Goal: Information Seeking & Learning: Check status

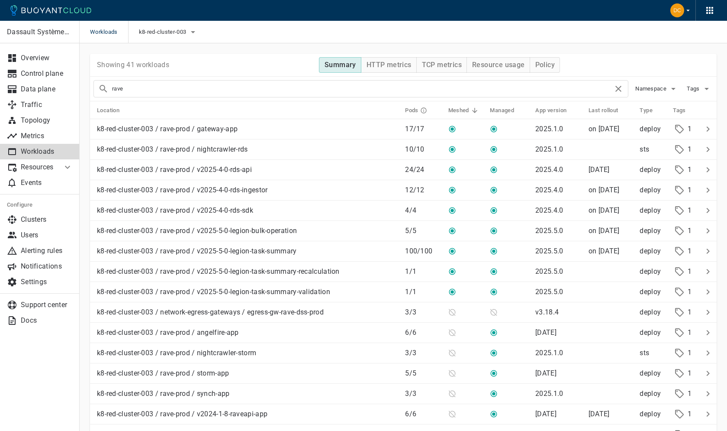
click at [309, 88] on input "rave" at bounding box center [362, 89] width 501 height 12
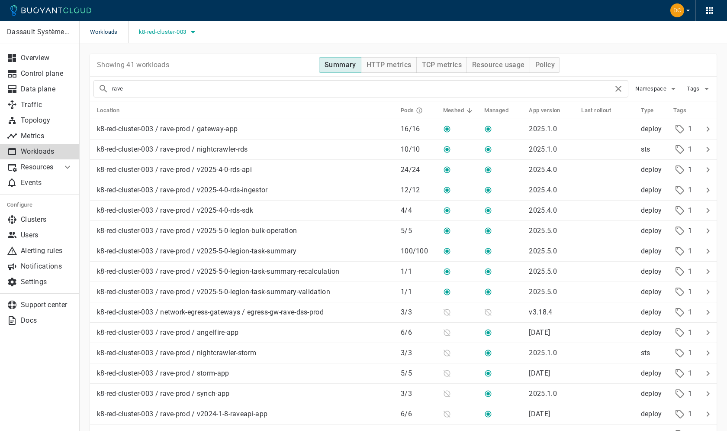
click at [189, 33] on icon "button" at bounding box center [193, 32] width 10 height 10
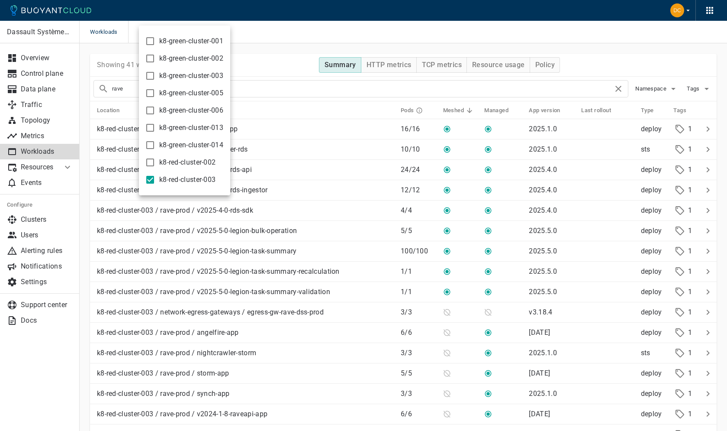
click at [198, 144] on span "k8-green-cluster-014" at bounding box center [191, 145] width 64 height 9
click at [155, 144] on input "k8-green-cluster-014" at bounding box center [150, 145] width 10 height 10
checkbox input "true"
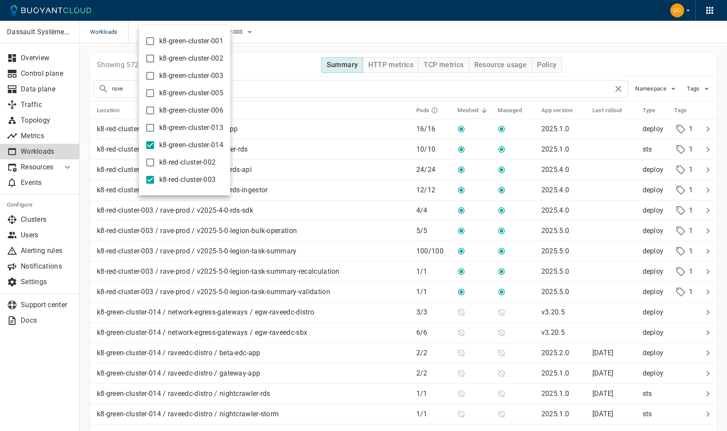
click at [187, 180] on span "k8-red-cluster-003" at bounding box center [187, 179] width 56 height 9
click at [155, 180] on input "k8-red-cluster-003" at bounding box center [150, 179] width 10 height 10
checkbox input "false"
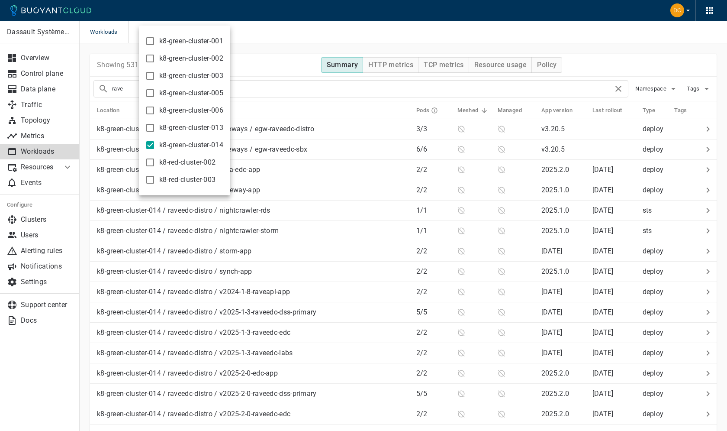
click at [276, 86] on div at bounding box center [363, 215] width 727 height 431
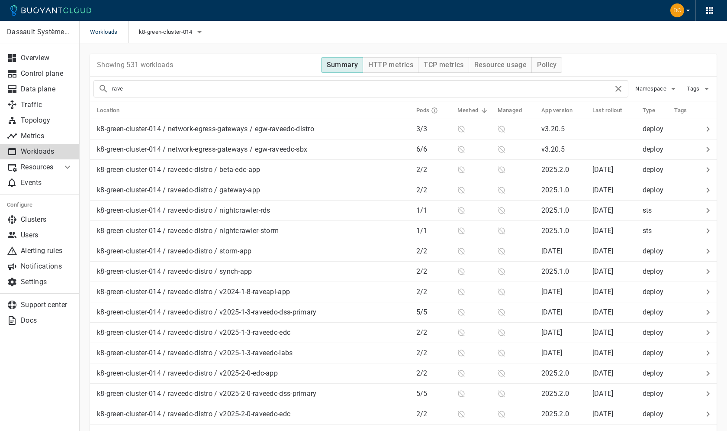
click at [276, 86] on input "rave" at bounding box center [362, 89] width 501 height 12
click at [269, 90] on input "distro" at bounding box center [362, 89] width 501 height 12
type input "d"
click at [470, 113] on h5 "Meshed" at bounding box center [468, 110] width 21 height 7
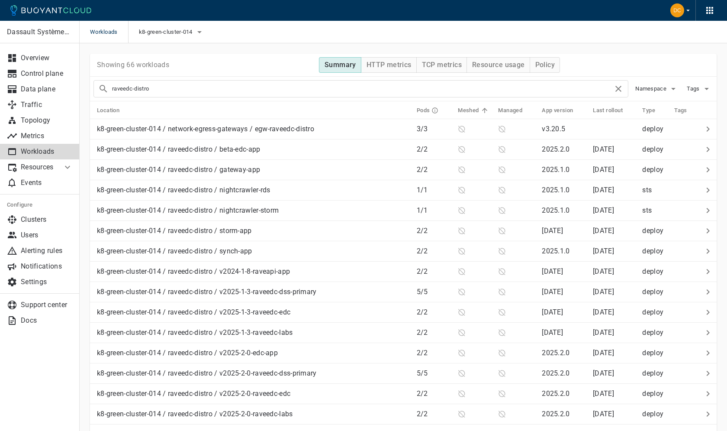
click at [470, 113] on h5 "Meshed" at bounding box center [468, 110] width 21 height 7
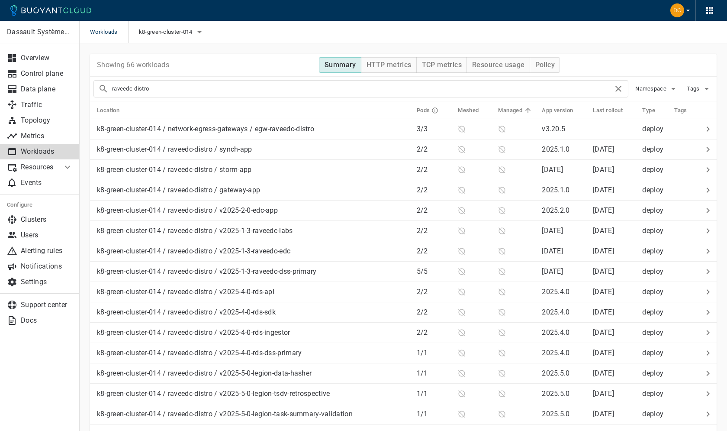
click at [511, 112] on h5 "Managed" at bounding box center [510, 110] width 24 height 7
click at [470, 114] on h5 "Meshed" at bounding box center [468, 110] width 21 height 7
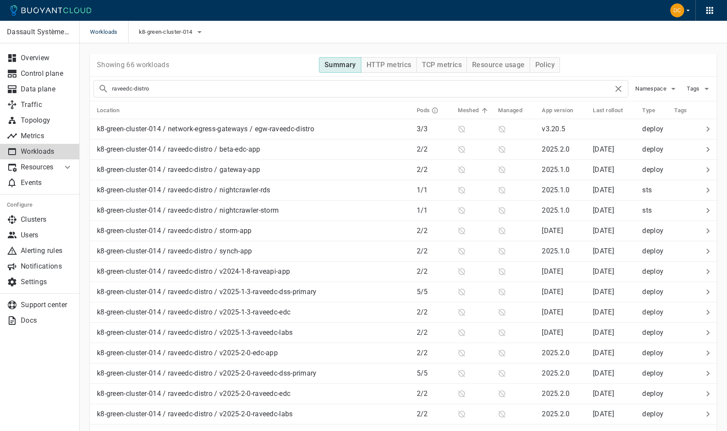
click at [470, 109] on h5 "Meshed" at bounding box center [468, 110] width 21 height 7
click at [512, 111] on h5 "Managed" at bounding box center [510, 110] width 24 height 7
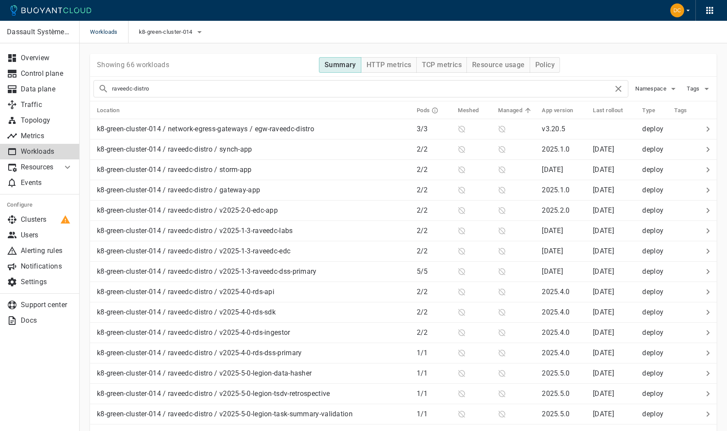
click at [511, 110] on h5 "Managed" at bounding box center [510, 110] width 24 height 7
click at [477, 109] on h5 "Meshed" at bounding box center [468, 110] width 21 height 7
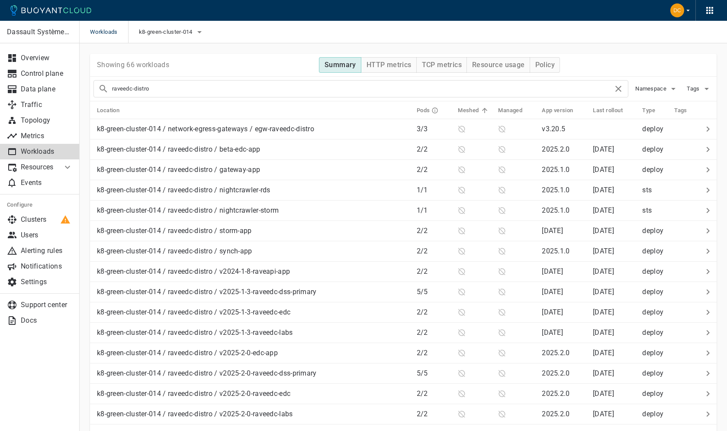
click at [472, 109] on h5 "Meshed" at bounding box center [468, 110] width 21 height 7
click at [163, 90] on input "raveedc-distro" at bounding box center [362, 89] width 501 height 12
click at [472, 115] on th "Meshed" at bounding box center [471, 110] width 40 height 18
click at [473, 112] on h5 "Meshed" at bounding box center [467, 110] width 21 height 7
click at [472, 109] on h5 "Meshed" at bounding box center [467, 110] width 21 height 7
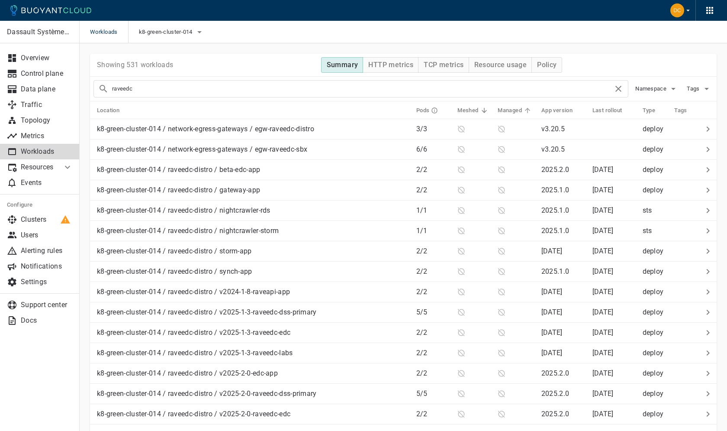
click at [504, 109] on h5 "Managed" at bounding box center [510, 110] width 24 height 7
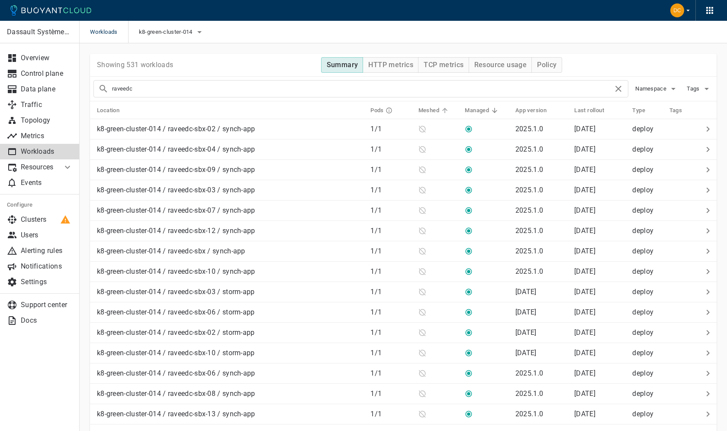
click at [434, 109] on h5 "Meshed" at bounding box center [429, 110] width 21 height 7
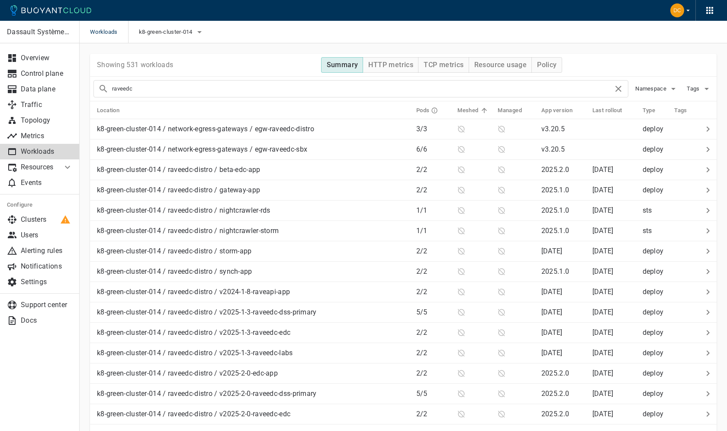
click at [434, 109] on icon "Running pods in current release / Expected pods" at bounding box center [434, 110] width 7 height 7
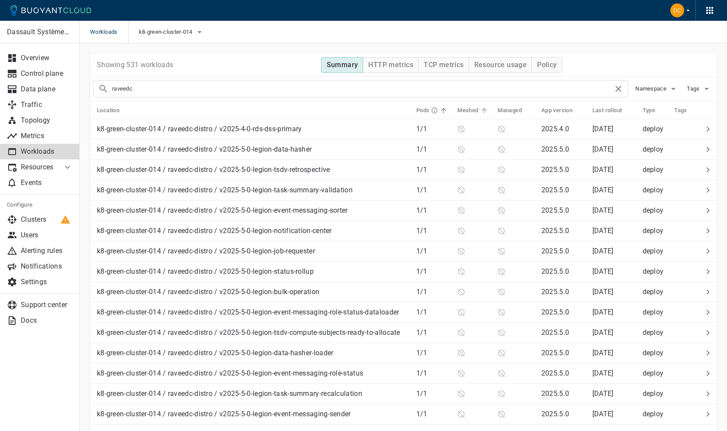
click at [468, 109] on h5 "Meshed" at bounding box center [467, 110] width 21 height 7
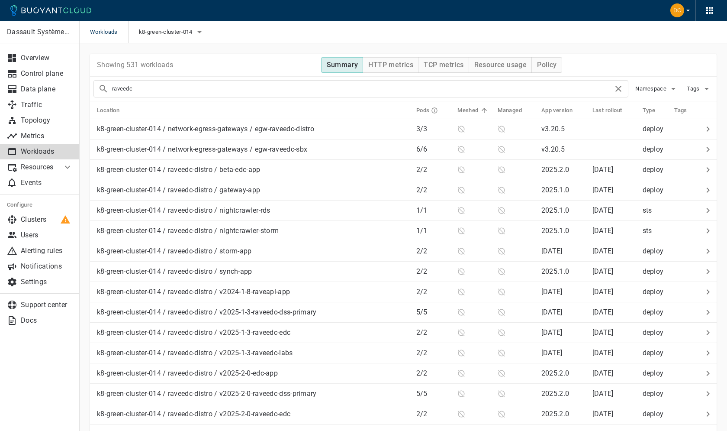
click at [471, 106] on th "Meshed" at bounding box center [471, 110] width 40 height 18
click at [469, 113] on h5 "Meshed" at bounding box center [467, 110] width 21 height 7
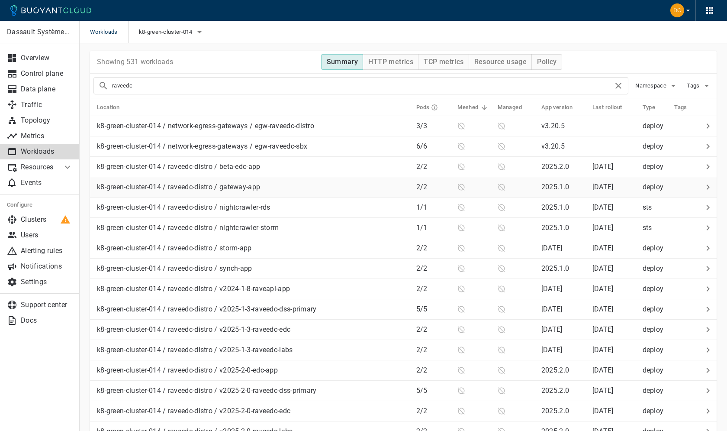
scroll to position [22, 0]
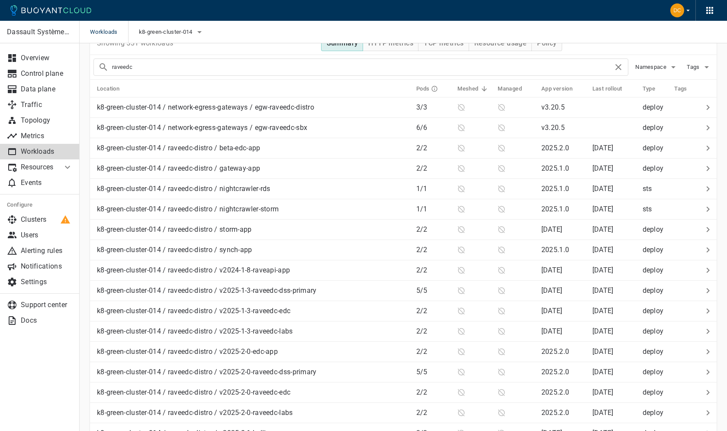
click at [271, 64] on input "raveedc" at bounding box center [362, 67] width 501 height 12
type input "raveedc-distro"
click at [385, 79] on div "raveedc-distro Namespace Tags" at bounding box center [403, 67] width 627 height 25
click at [509, 87] on h5 "Managed" at bounding box center [510, 88] width 24 height 7
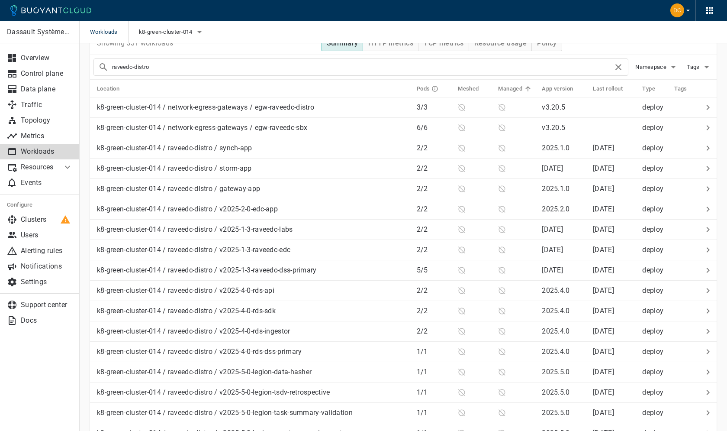
click at [509, 87] on h5 "Managed" at bounding box center [510, 88] width 24 height 7
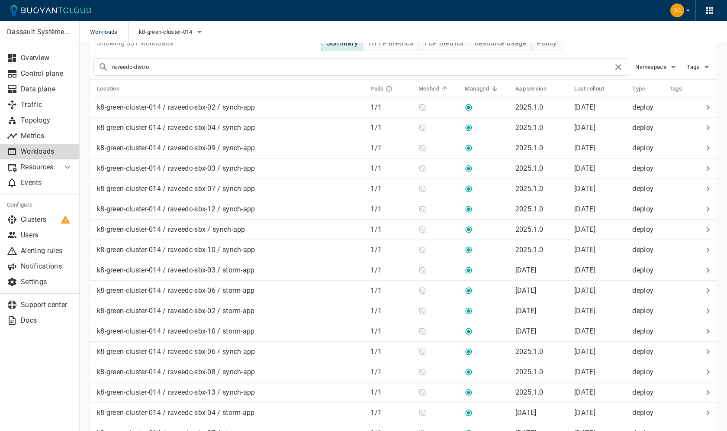
click at [429, 87] on h5 "Meshed" at bounding box center [429, 88] width 21 height 7
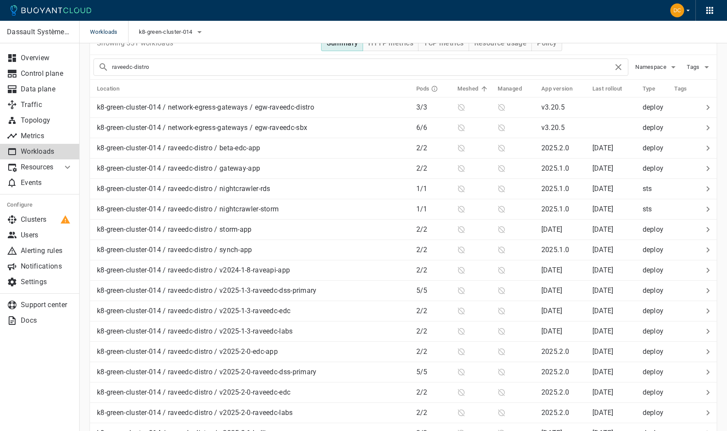
click at [429, 87] on h5 "Pods" at bounding box center [422, 88] width 13 height 7
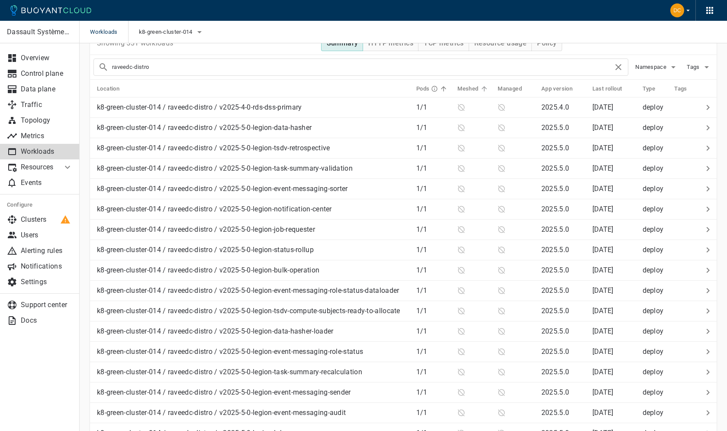
click at [483, 90] on icon at bounding box center [484, 89] width 8 height 8
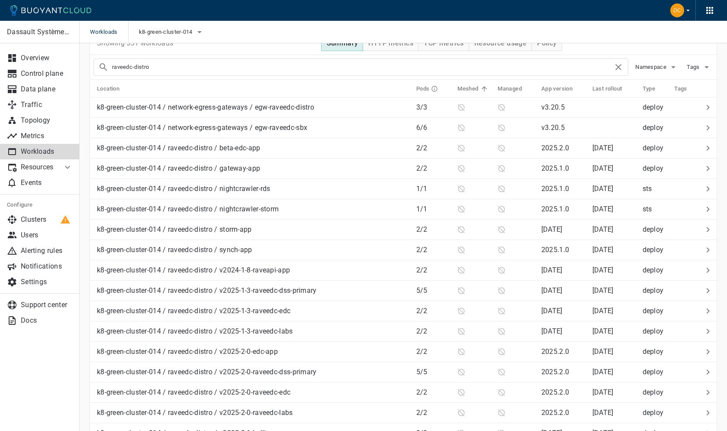
click at [468, 92] on h5 "Meshed" at bounding box center [467, 88] width 21 height 7
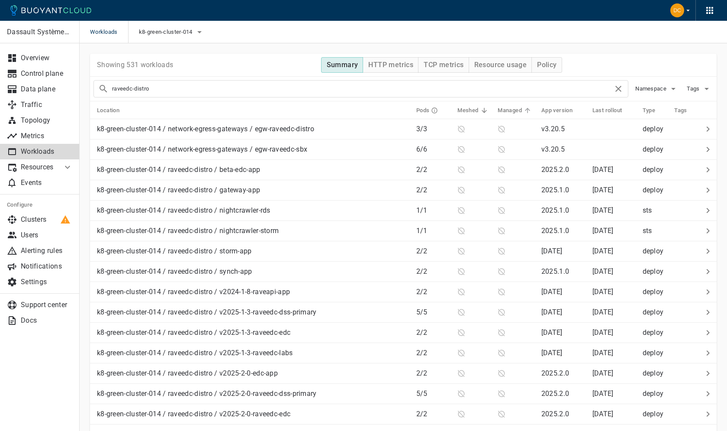
click at [515, 109] on h5 "Managed" at bounding box center [510, 110] width 24 height 7
click at [513, 109] on h5 "Managed" at bounding box center [510, 110] width 24 height 7
